Goal: Transaction & Acquisition: Purchase product/service

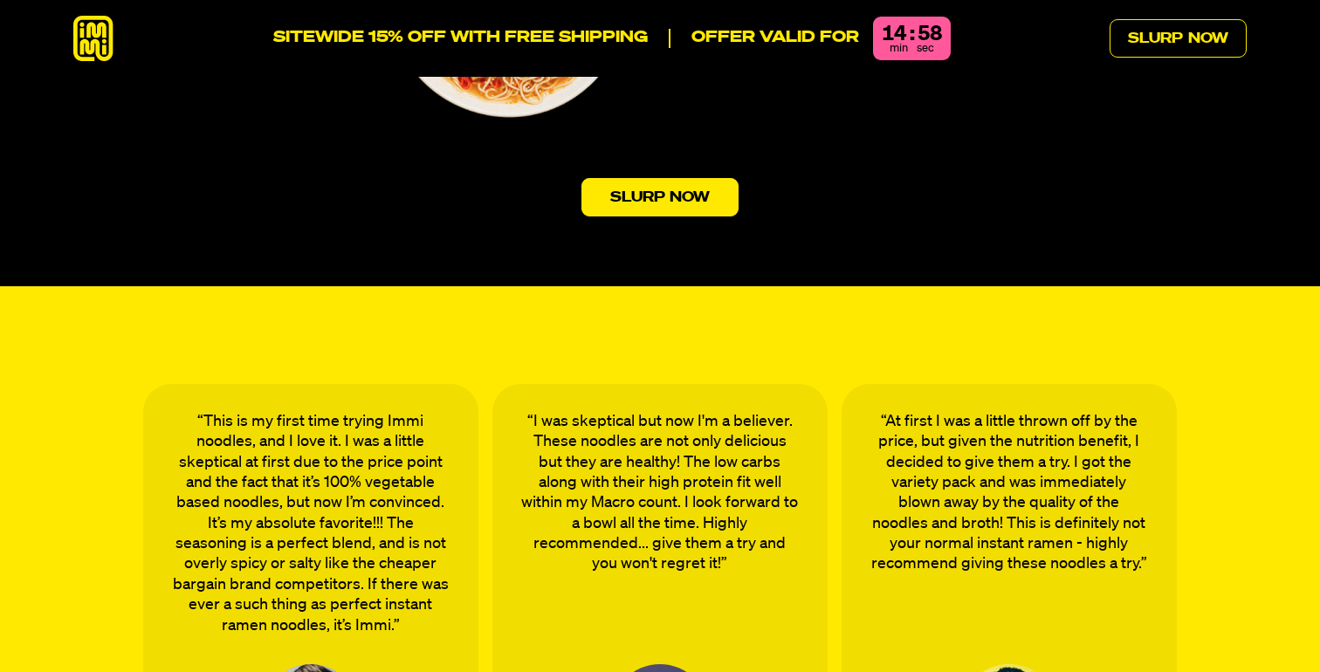
scroll to position [5887, 0]
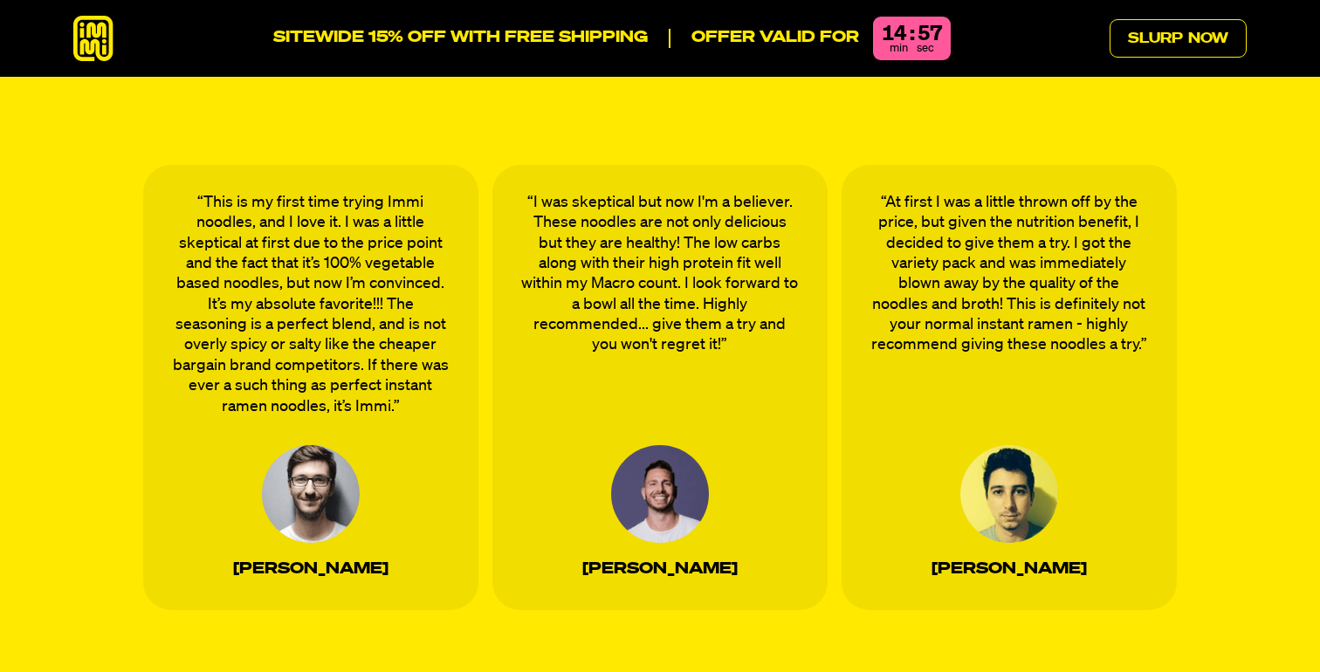
click at [99, 43] on icon at bounding box center [93, 39] width 40 height 46
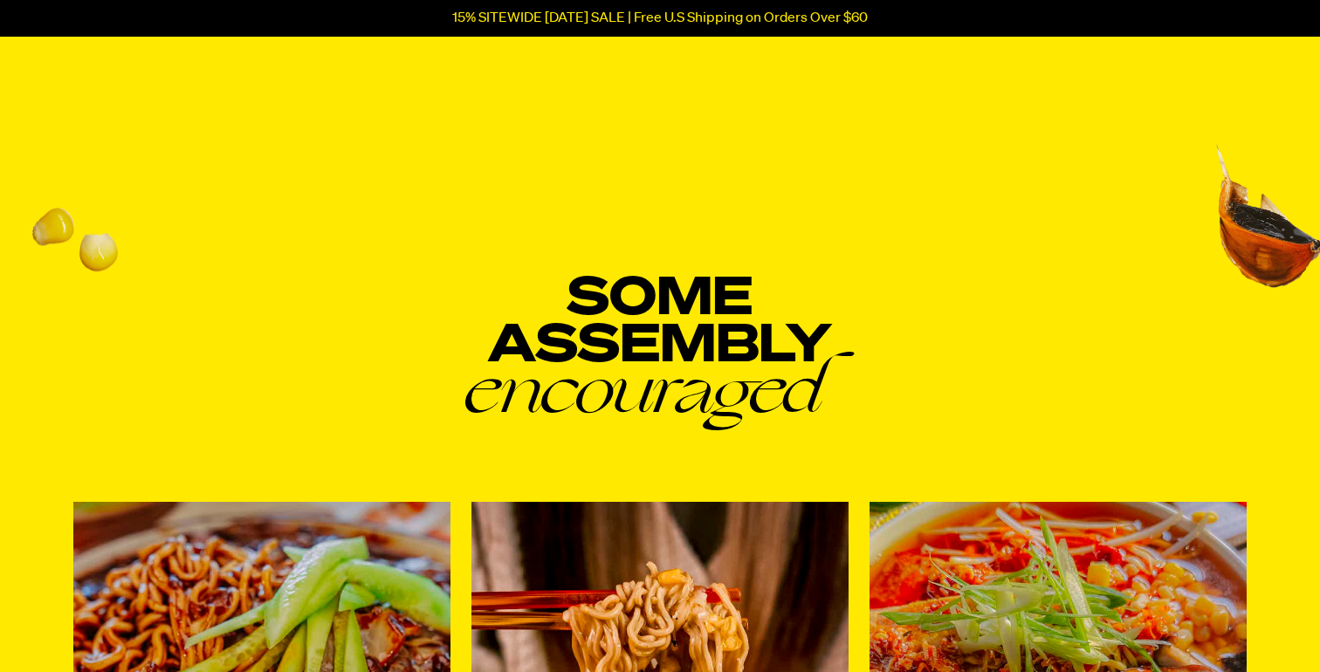
scroll to position [6278, 0]
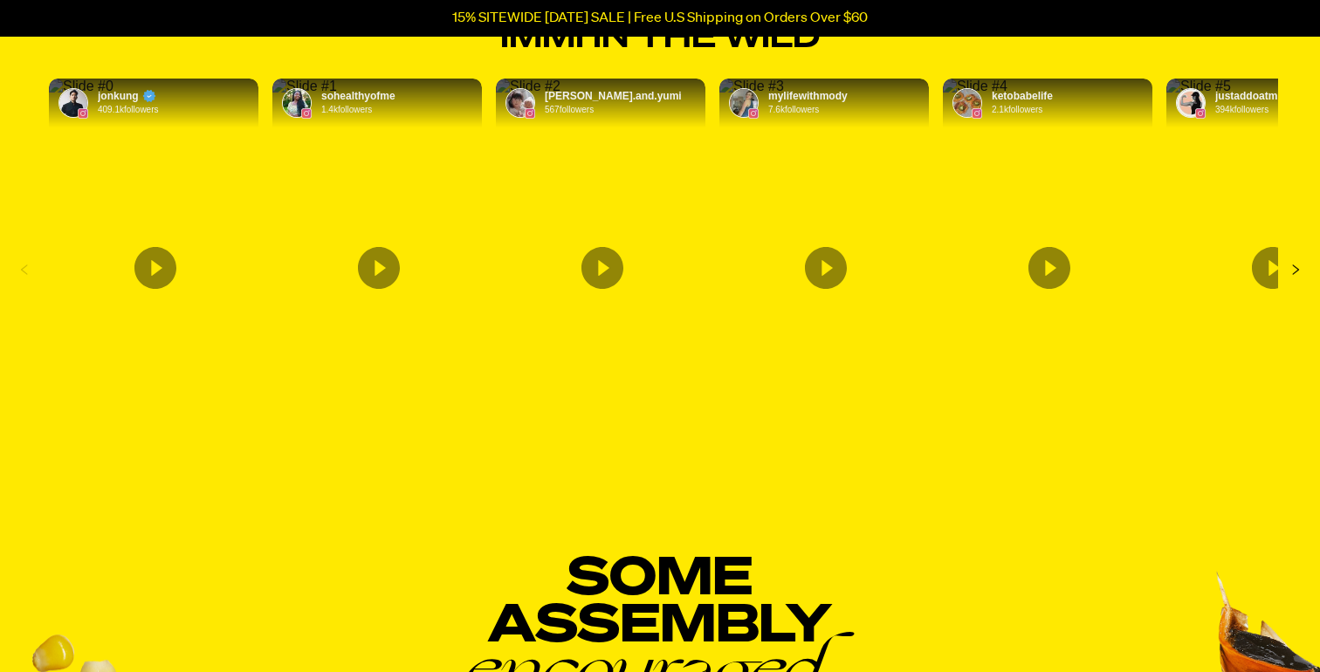
click at [337, 94] on img "Content by sohealthyofme. Originally posted on instagram. This influencer has 1…" at bounding box center [304, 87] width 65 height 16
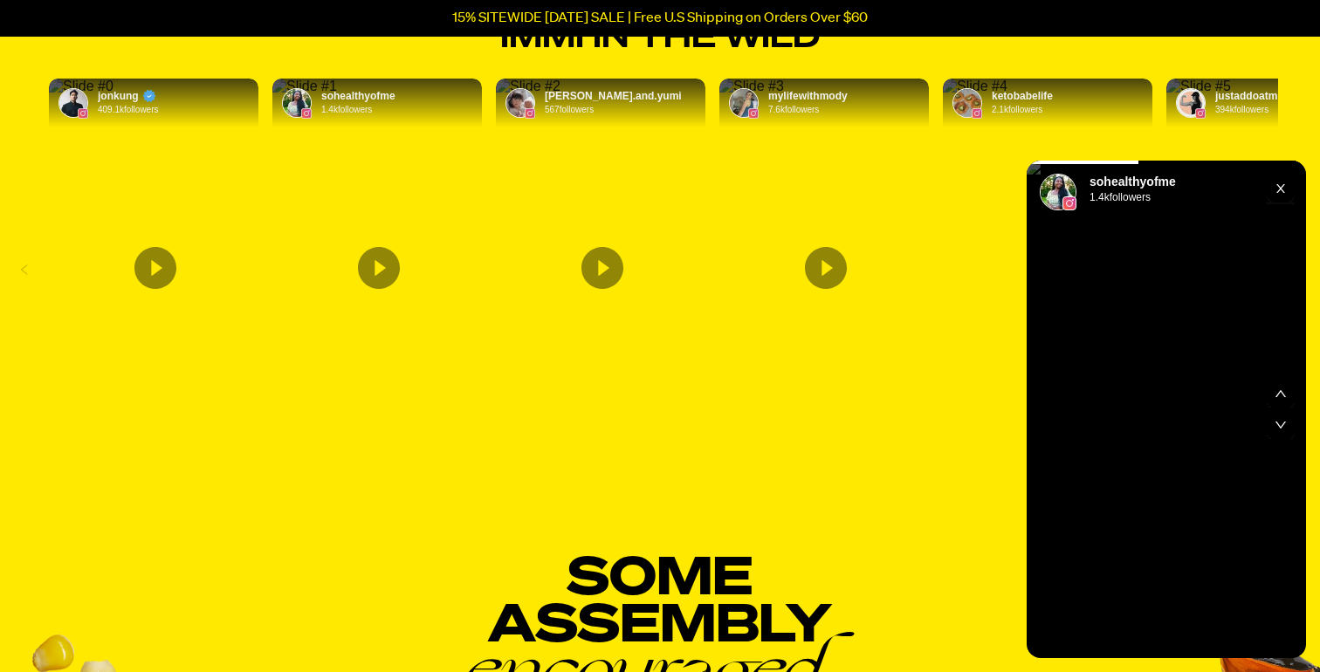
click at [1284, 194] on rect "Exit" at bounding box center [1281, 189] width 28 height 28
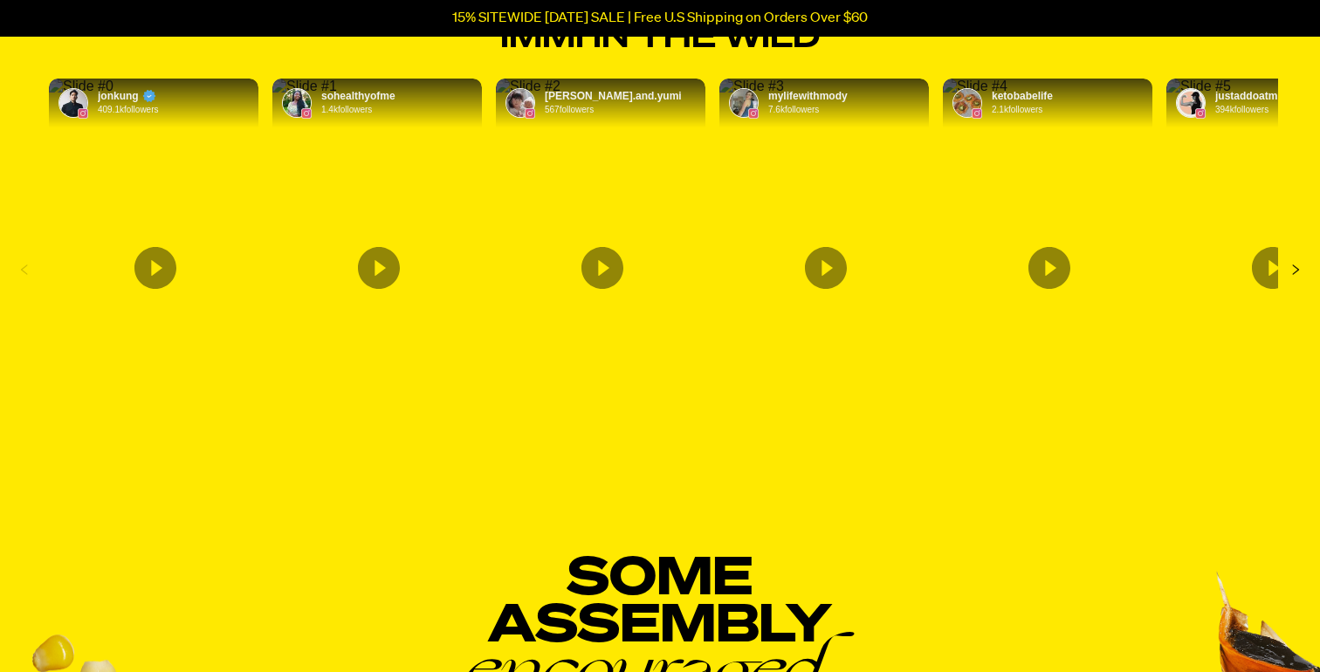
click at [1008, 94] on img "Content by ketobabelife. Originally posted on instagram. This influencer has 21…" at bounding box center [975, 87] width 65 height 16
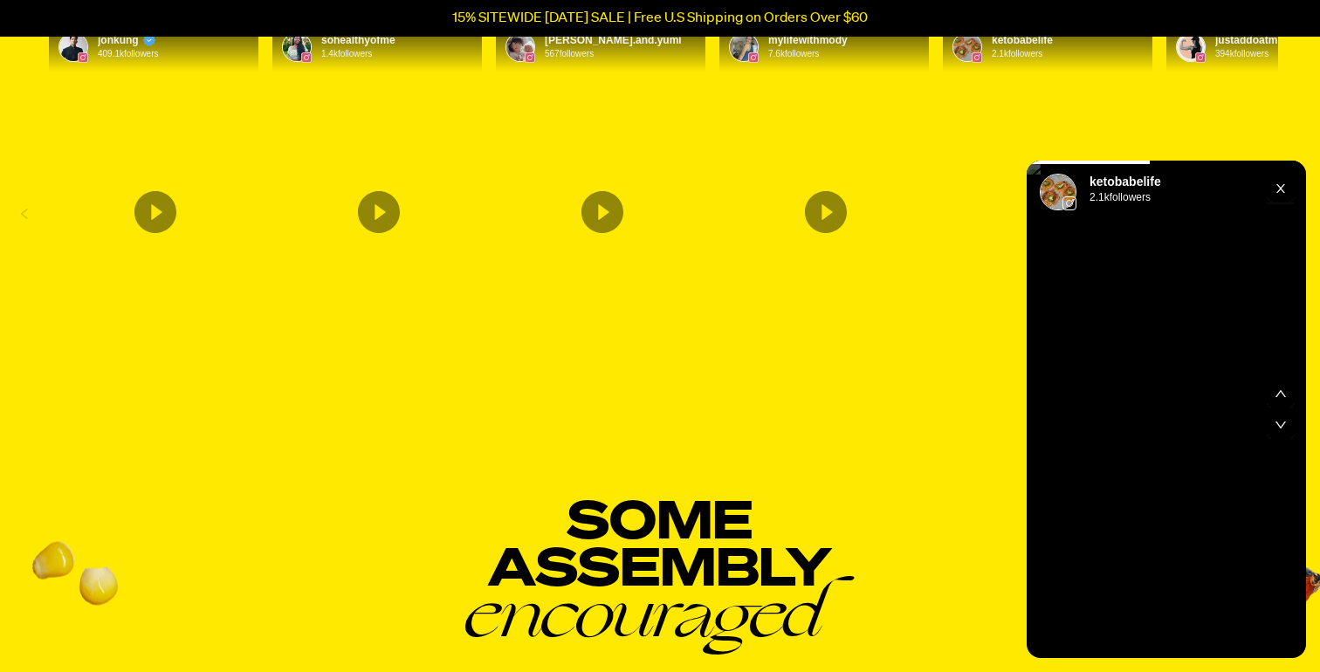
scroll to position [6051, 0]
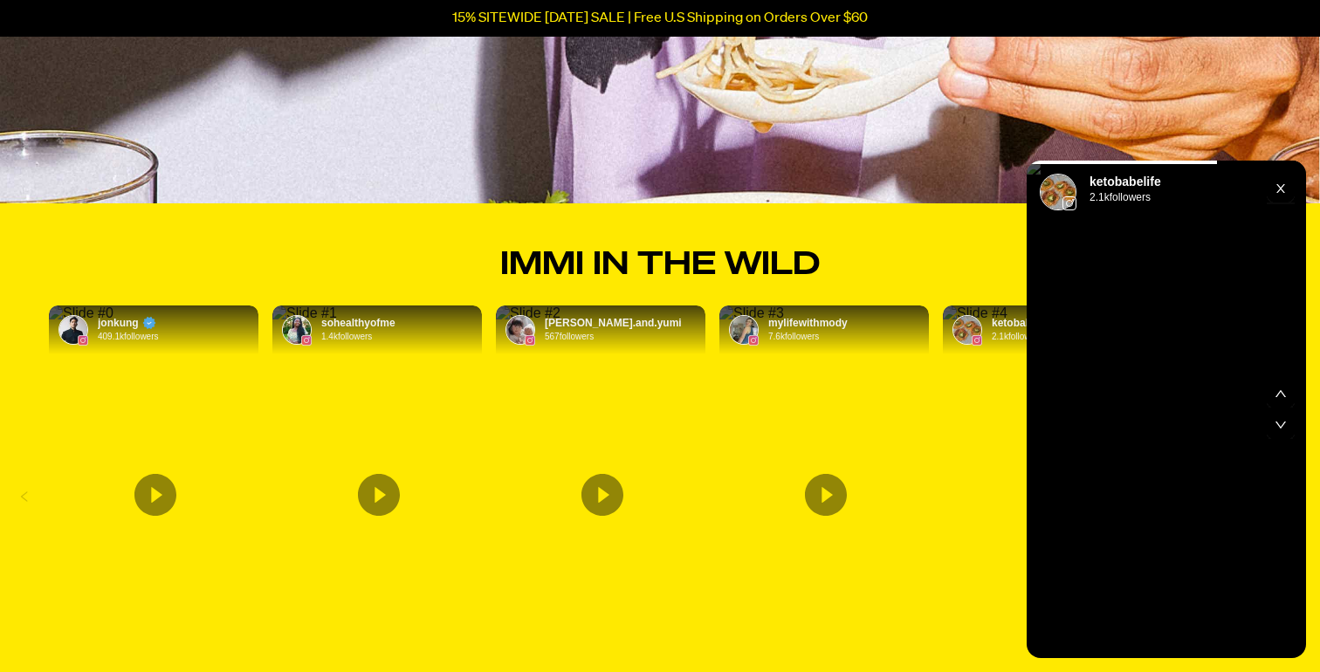
click at [898, 272] on h2 "IMMI IN THE WILD" at bounding box center [660, 243] width 1320 height 81
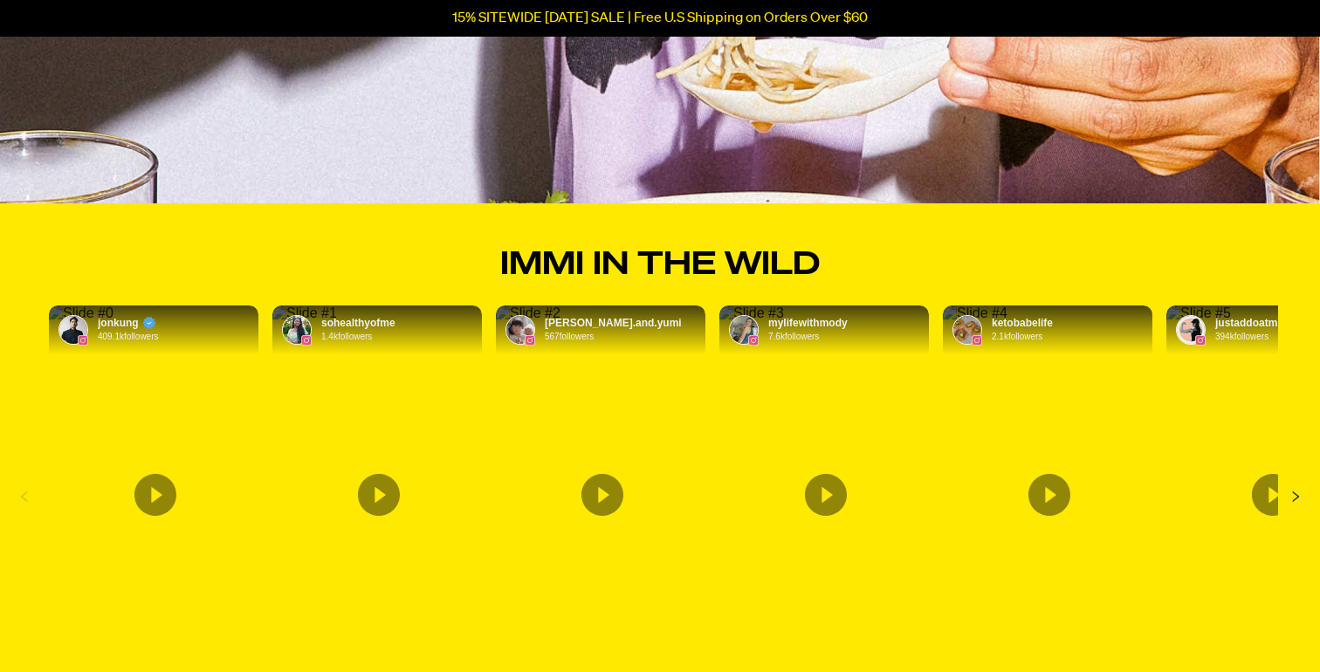
click at [898, 272] on h2 "IMMI IN THE WILD" at bounding box center [660, 243] width 1320 height 81
click at [561, 321] on img "Content by lena.and.yumi. Originally posted on instagram. This influencer has 5…" at bounding box center [528, 314] width 65 height 16
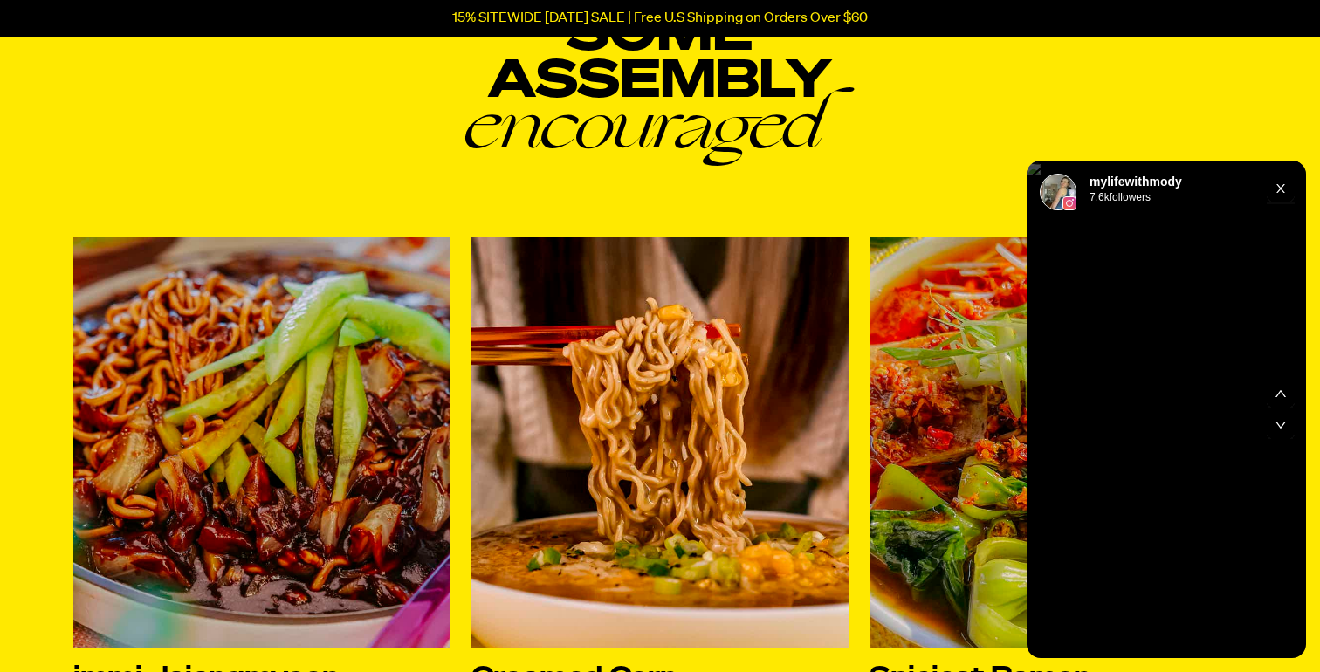
scroll to position [6949, 0]
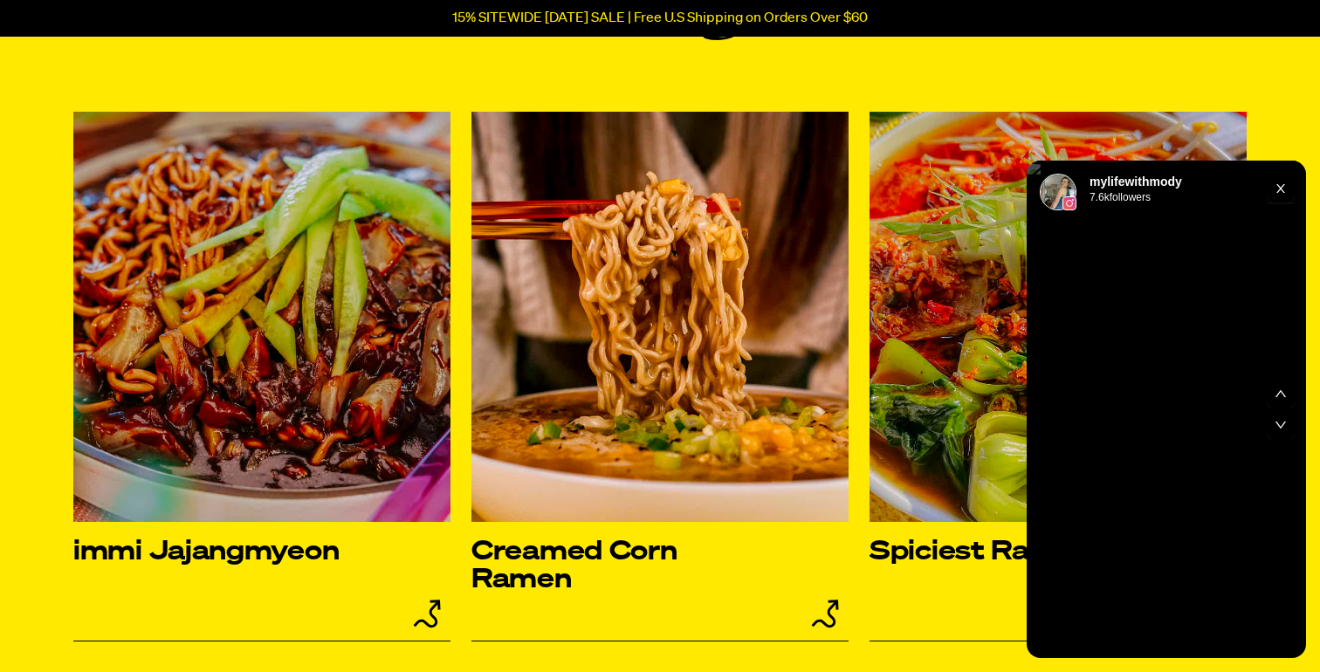
click at [1282, 189] on rect "Exit" at bounding box center [1281, 189] width 28 height 28
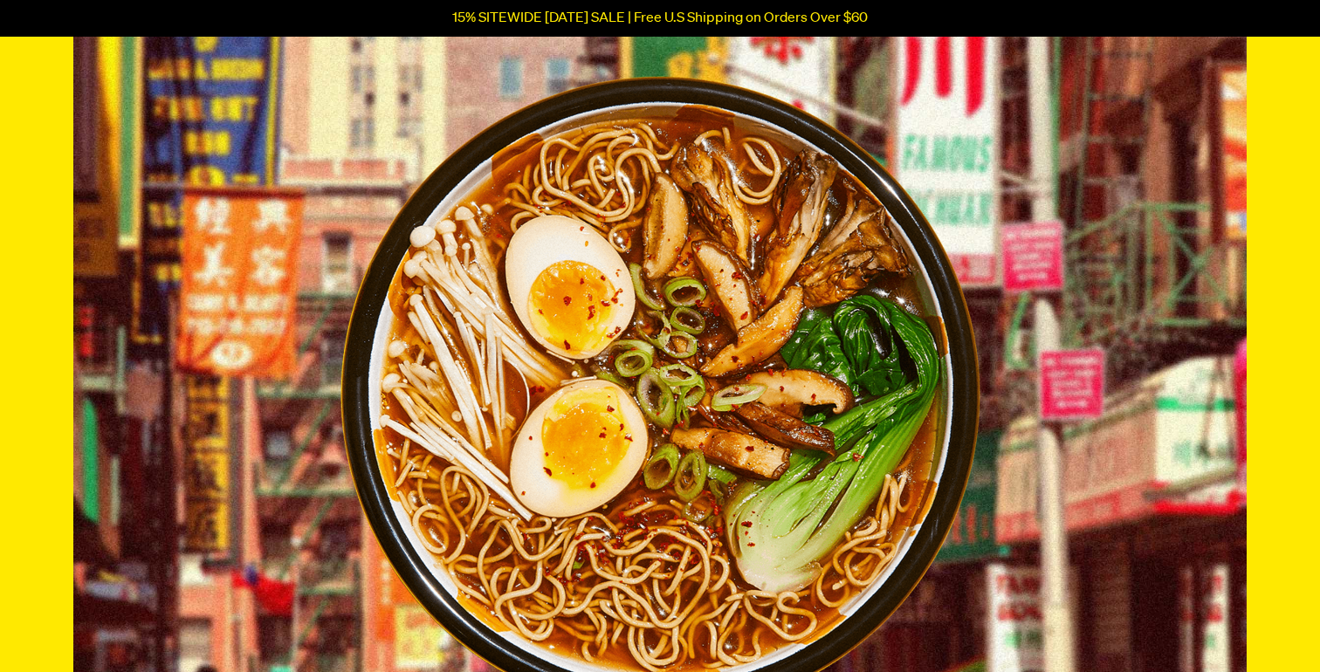
scroll to position [0, 0]
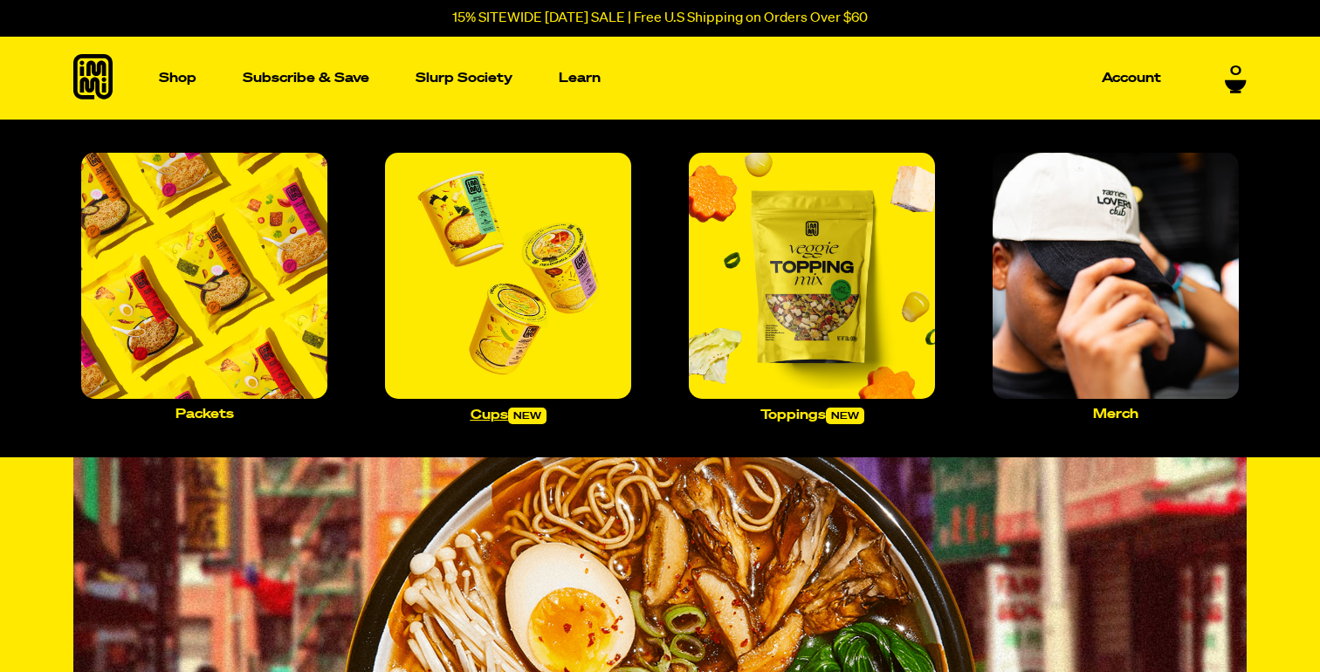
click at [543, 268] on img "Main navigation" at bounding box center [508, 276] width 246 height 246
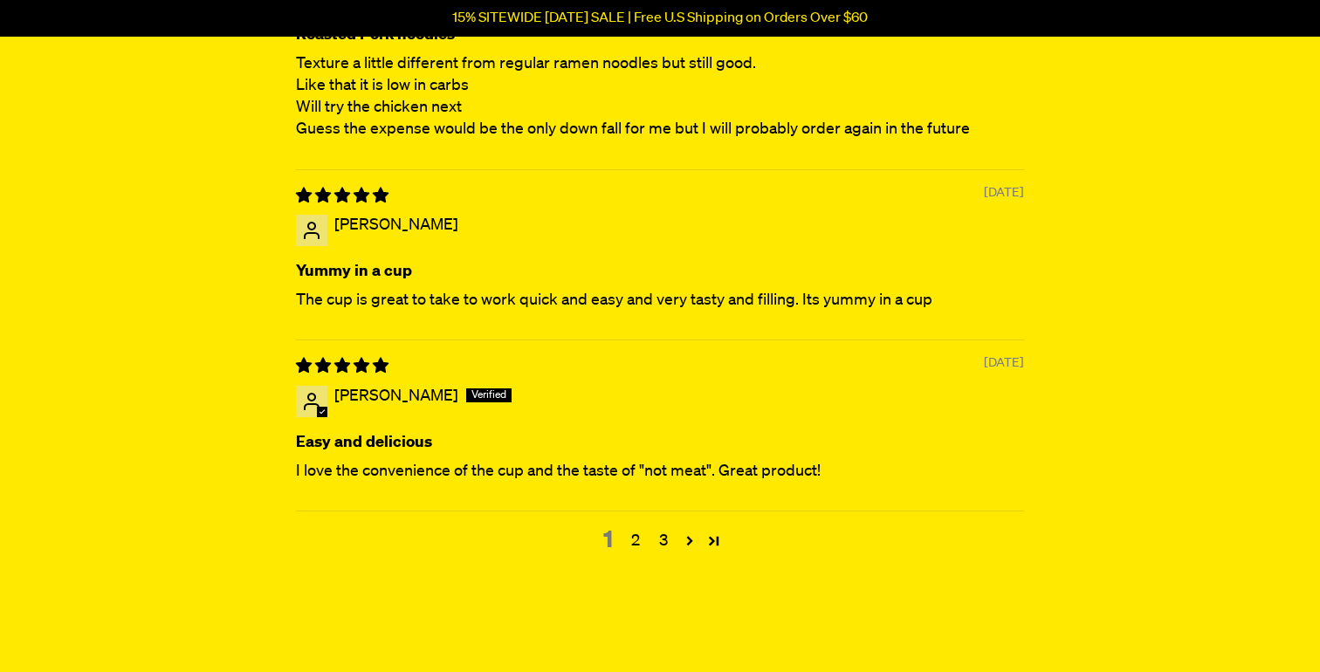
scroll to position [6828, 0]
